Goal: Use online tool/utility: Utilize a website feature to perform a specific function

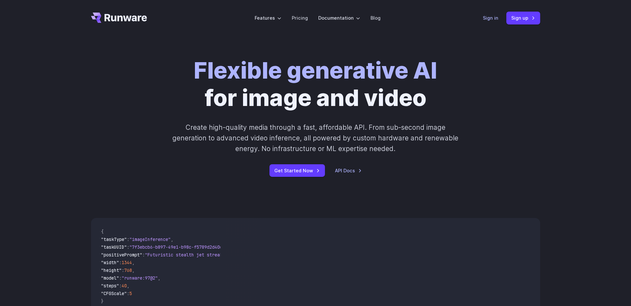
click at [492, 18] on link "Sign in" at bounding box center [490, 17] width 15 height 7
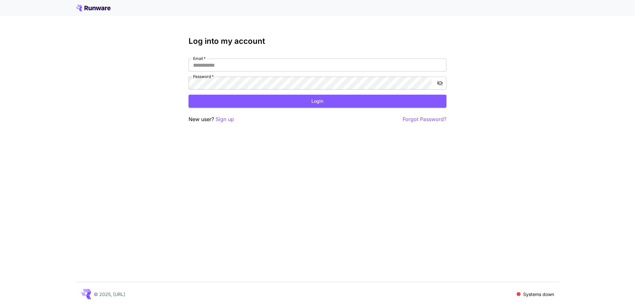
type input "**********"
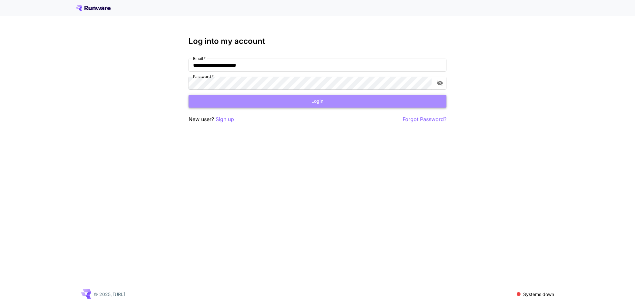
drag, startPoint x: 285, startPoint y: 0, endPoint x: 243, endPoint y: 101, distance: 109.4
click at [243, 101] on button "Login" at bounding box center [318, 101] width 258 height 13
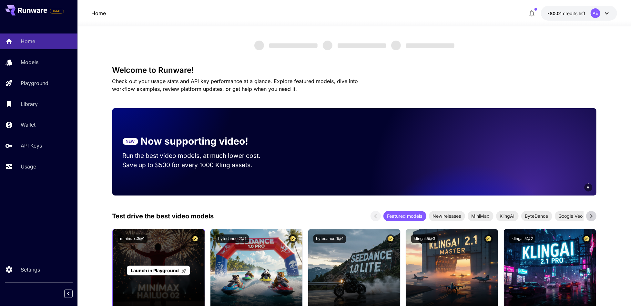
scroll to position [129, 0]
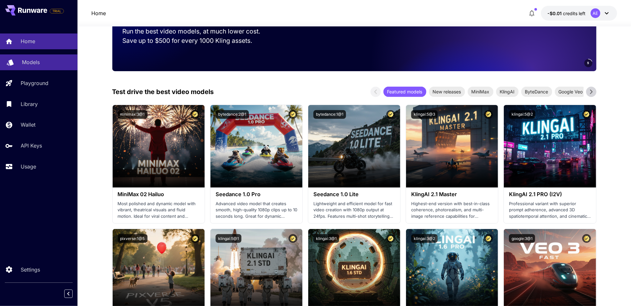
click at [31, 65] on p "Models" at bounding box center [31, 62] width 18 height 8
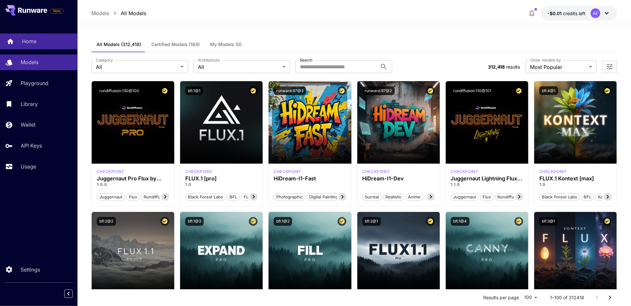
click at [45, 42] on div "Home" at bounding box center [47, 41] width 50 height 8
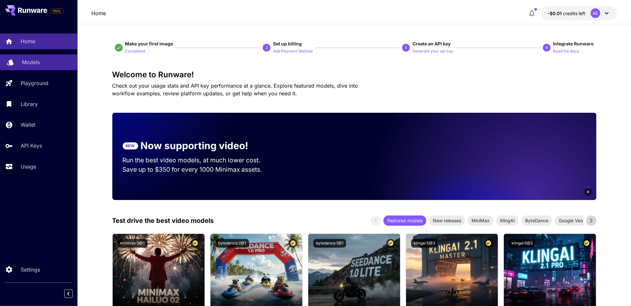
click at [25, 62] on p "Models" at bounding box center [31, 62] width 18 height 8
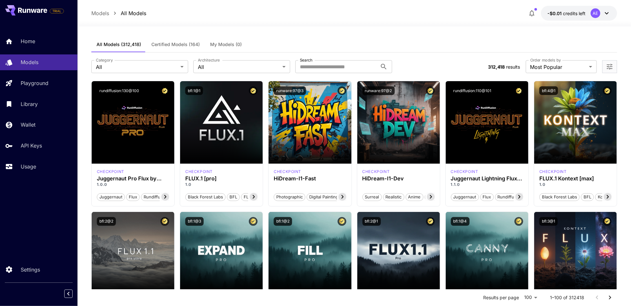
click at [184, 45] on span "Certified Models (164)" at bounding box center [175, 45] width 48 height 6
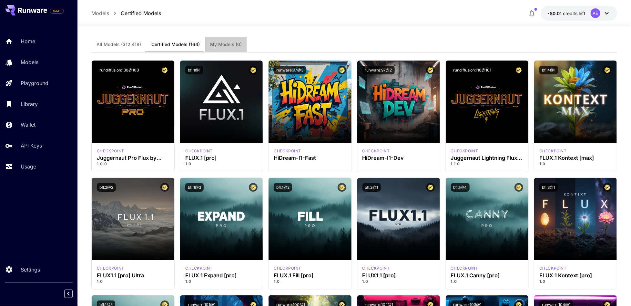
click at [217, 45] on span "My Models (0)" at bounding box center [226, 45] width 32 height 6
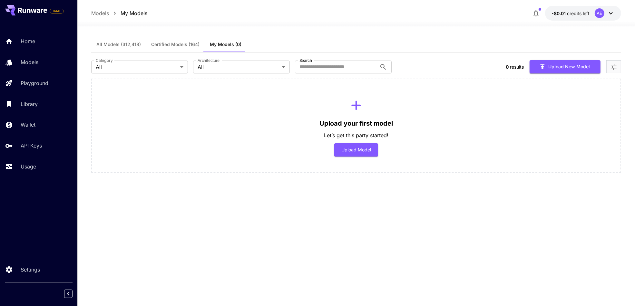
click at [172, 42] on span "Certified Models (164)" at bounding box center [175, 45] width 48 height 6
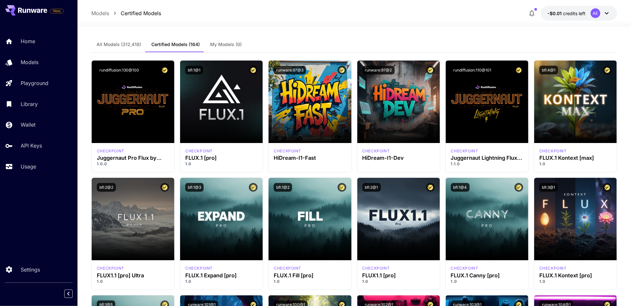
click at [120, 43] on span "All Models (312,418)" at bounding box center [118, 45] width 45 height 6
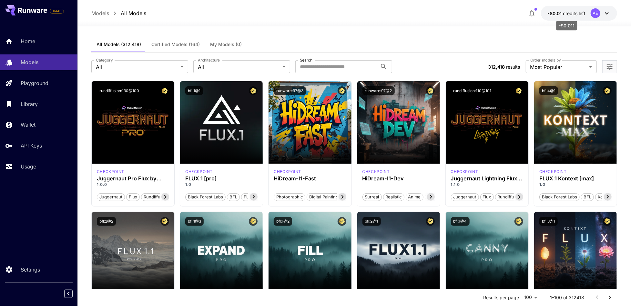
click at [576, 11] on span "credits left" at bounding box center [574, 13] width 23 height 5
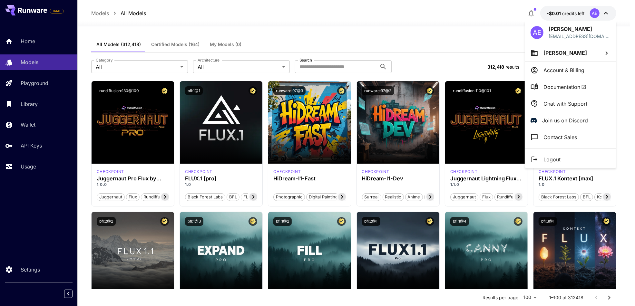
click at [575, 15] on div at bounding box center [317, 153] width 635 height 306
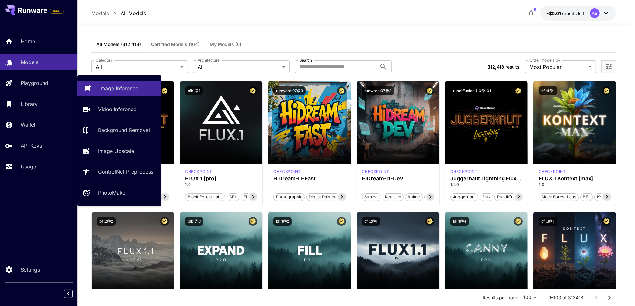
click at [133, 93] on link "Image Inference" at bounding box center [119, 89] width 84 height 16
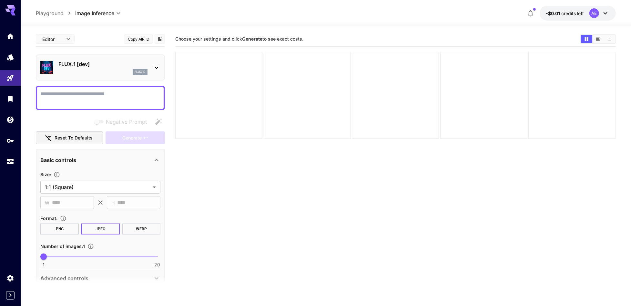
click at [72, 94] on textarea "Negative Prompt" at bounding box center [100, 97] width 120 height 15
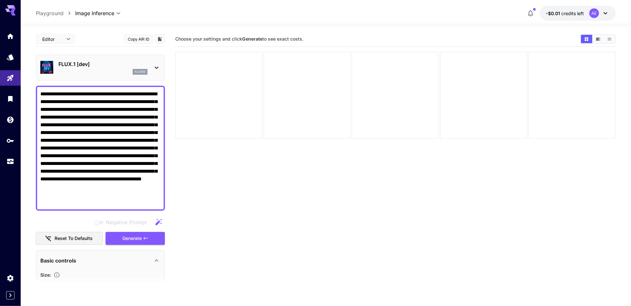
type textarea "**********"
click at [154, 65] on icon at bounding box center [157, 68] width 8 height 8
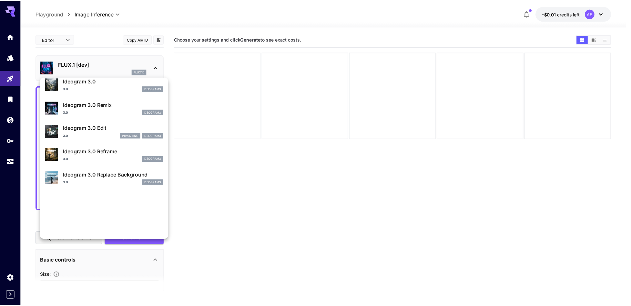
scroll to position [259, 0]
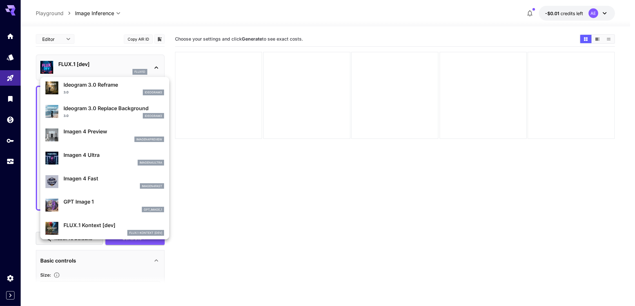
click at [74, 85] on p "Ideogram 3.0 Reframe" at bounding box center [114, 85] width 101 height 8
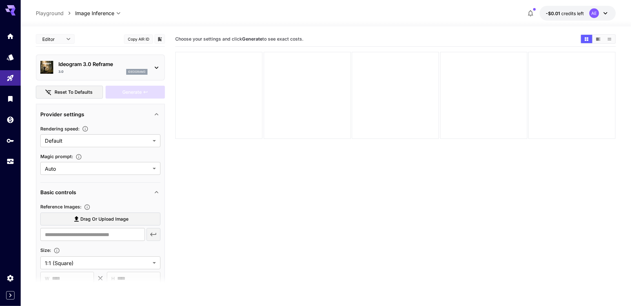
click at [125, 87] on div "Generate" at bounding box center [134, 92] width 59 height 13
